Goal: Ask a question

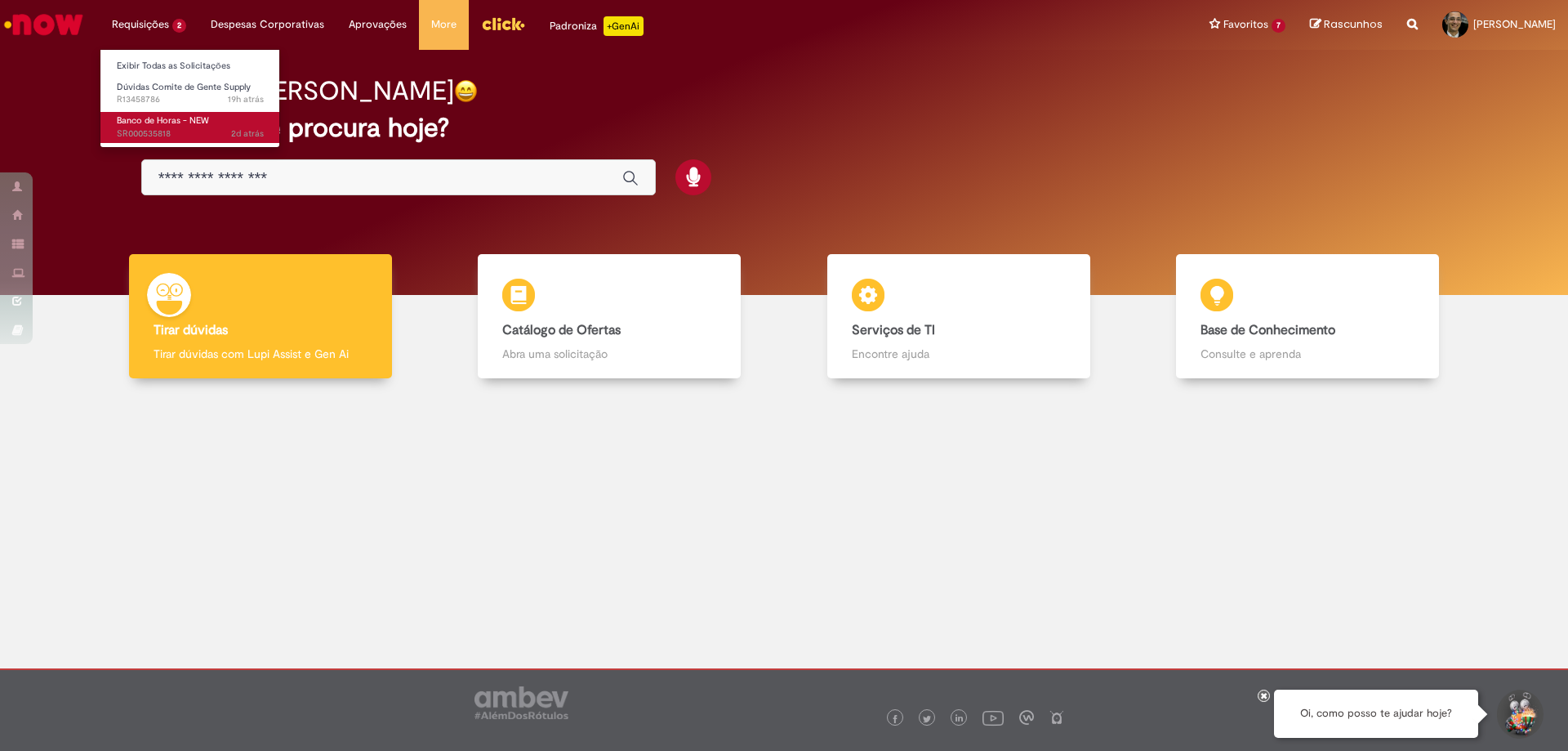
click at [192, 120] on span "Banco de Horas - NEW" at bounding box center [163, 120] width 92 height 12
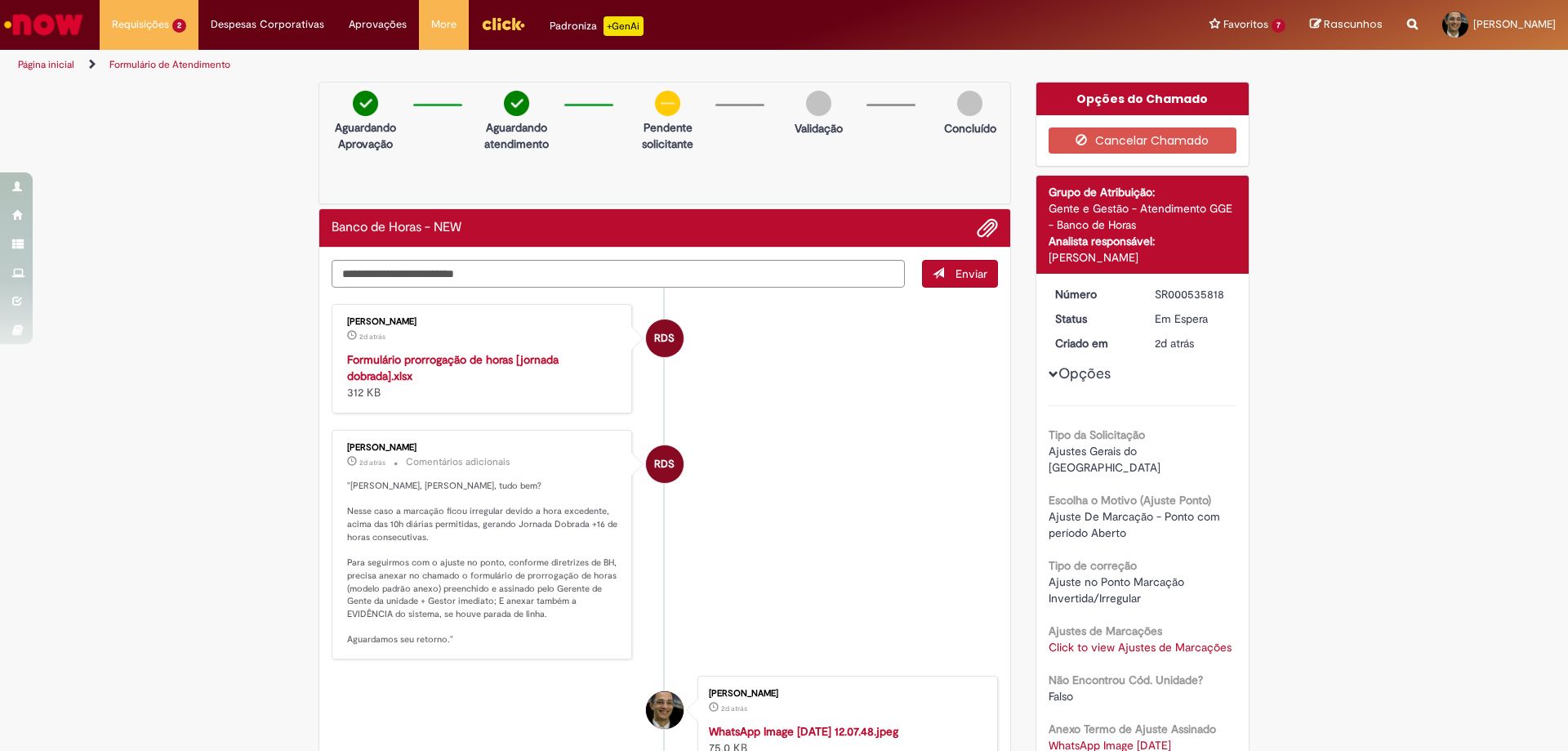
click at [527, 143] on p "Aguardando atendimento" at bounding box center [516, 136] width 79 height 33
click at [542, 265] on textarea "Digite sua mensagem aqui..." at bounding box center [617, 274] width 573 height 28
type textarea "**********"
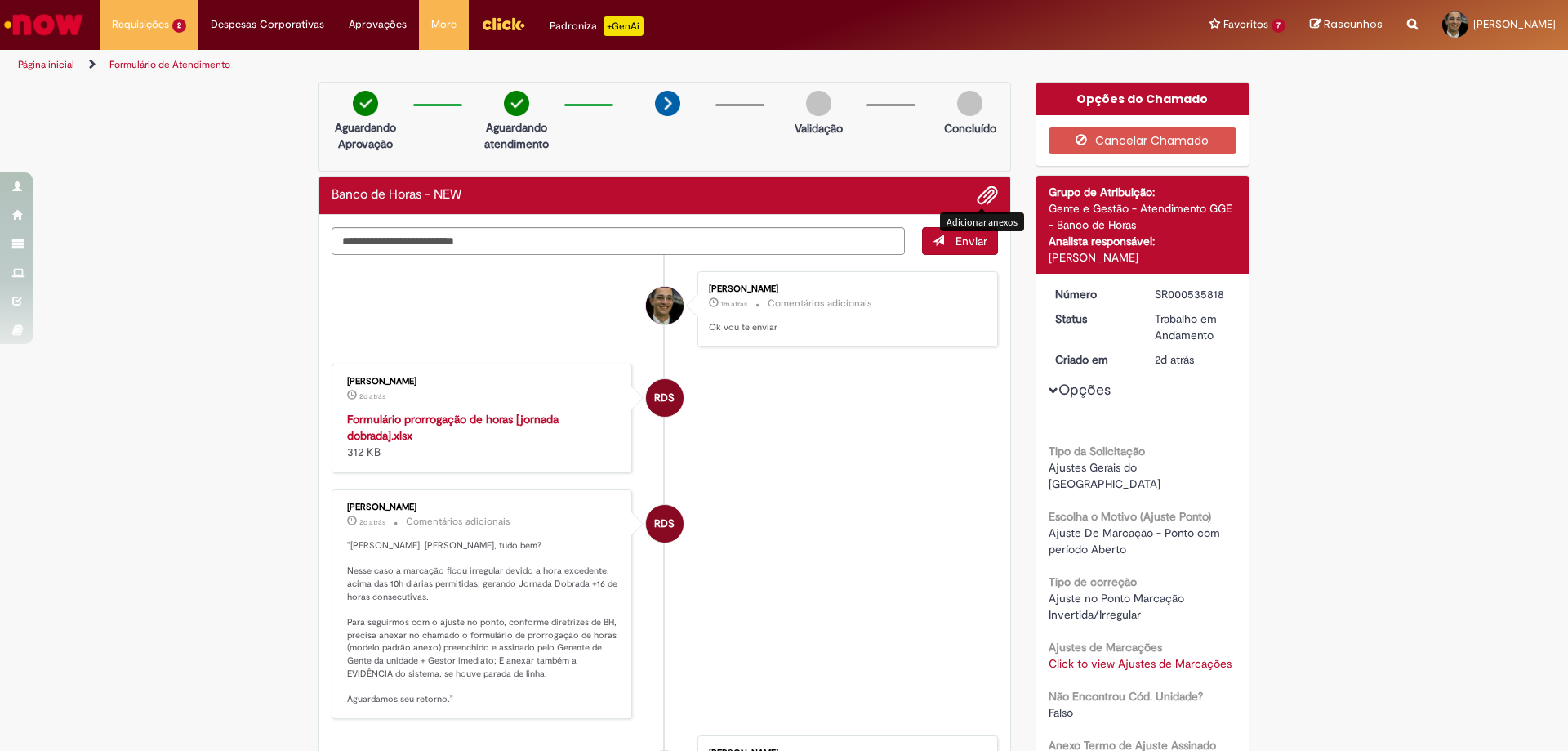
click at [988, 195] on span "Adicionar anexos" at bounding box center [988, 196] width 20 height 20
click at [979, 201] on span "Adicionar anexos" at bounding box center [988, 196] width 20 height 20
click at [978, 206] on span "Adicionar anexos" at bounding box center [988, 196] width 20 height 20
